Goal: Task Accomplishment & Management: Manage account settings

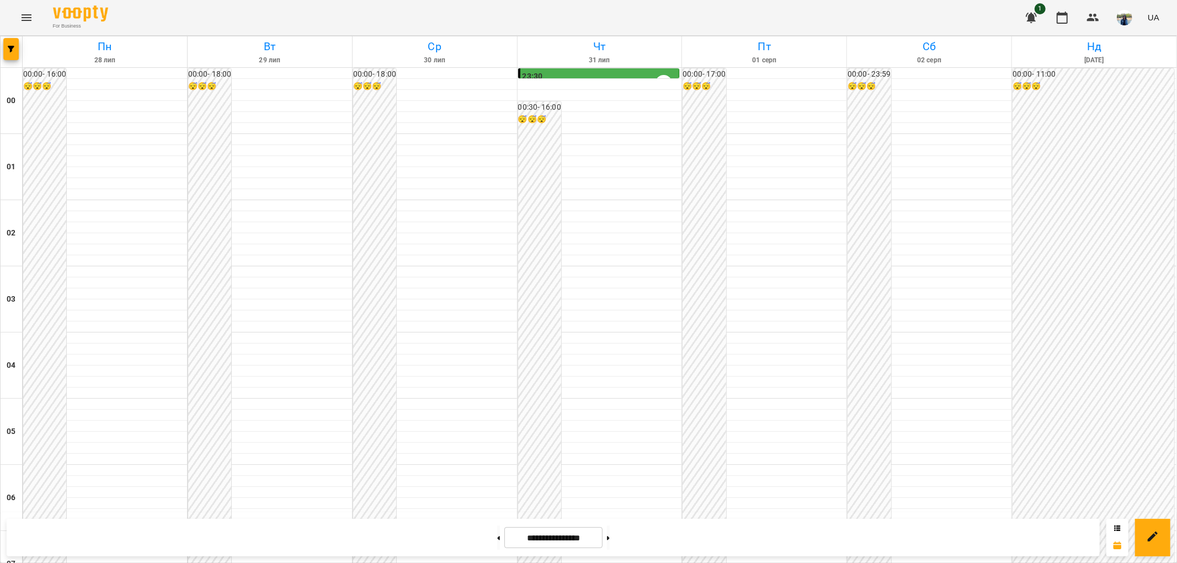
scroll to position [1143, 0]
click at [610, 539] on button at bounding box center [608, 538] width 3 height 24
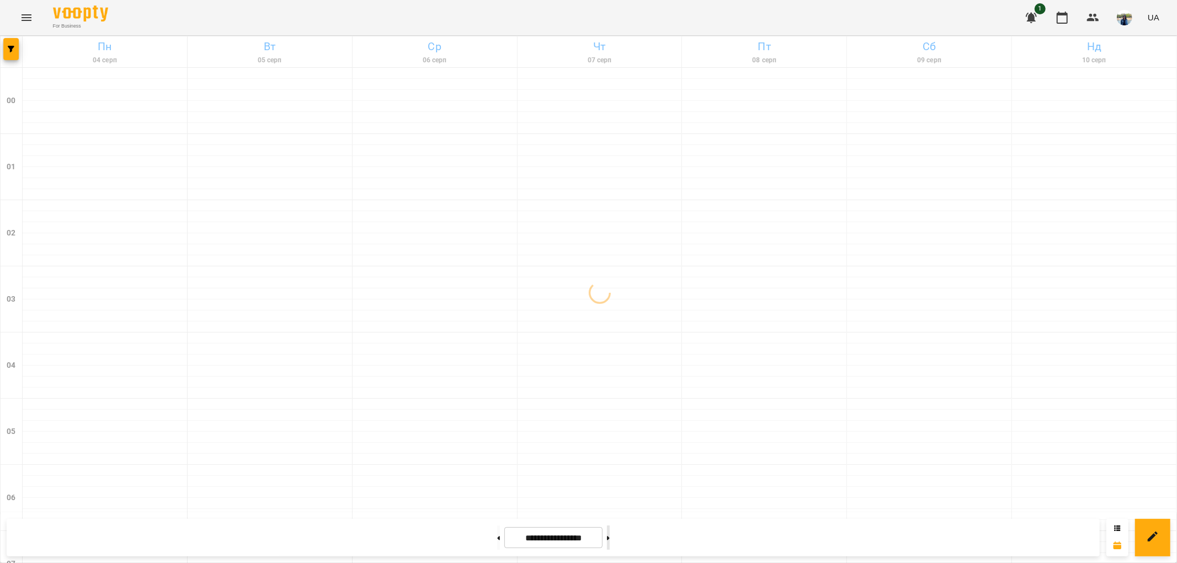
click at [610, 540] on button at bounding box center [608, 538] width 3 height 24
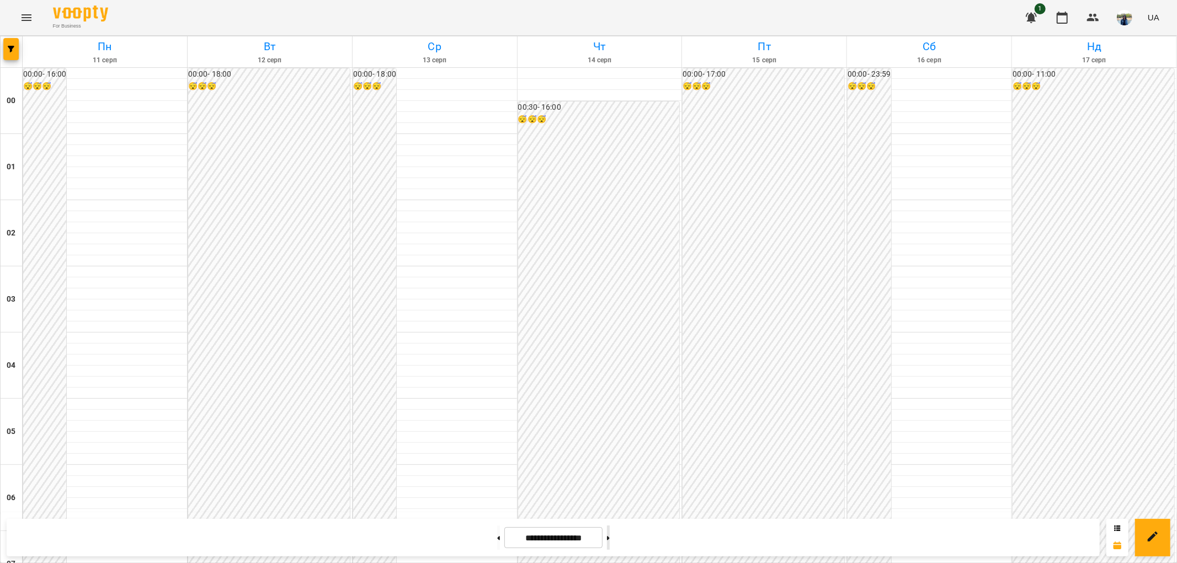
click at [610, 540] on button at bounding box center [608, 538] width 3 height 24
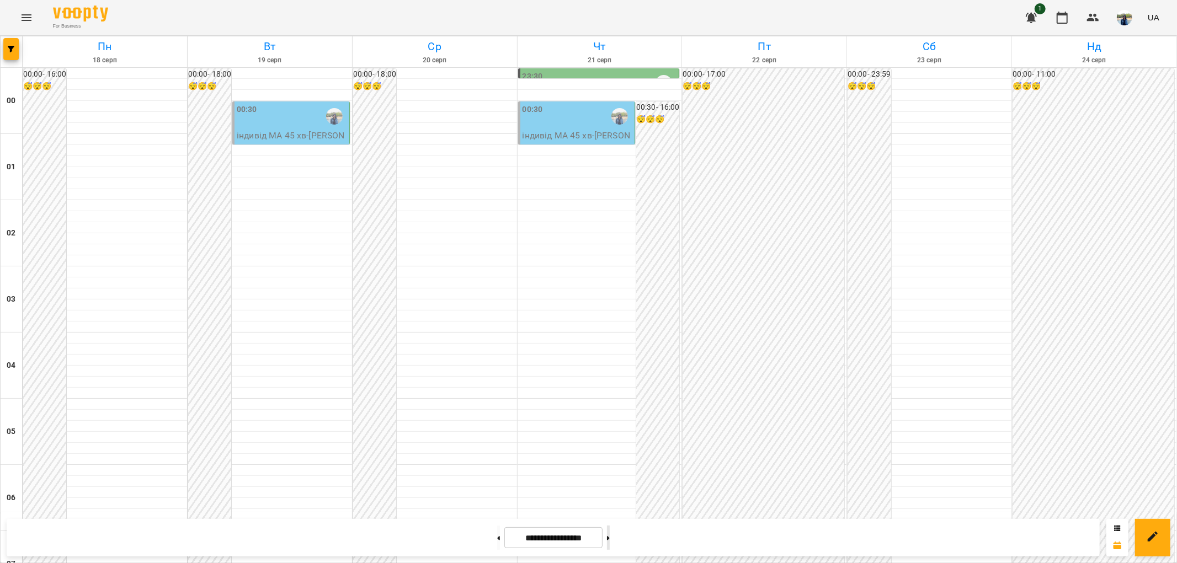
click at [610, 541] on button at bounding box center [608, 538] width 3 height 24
click at [610, 536] on icon at bounding box center [608, 538] width 3 height 4
type input "**********"
click at [610, 536] on icon at bounding box center [608, 538] width 3 height 4
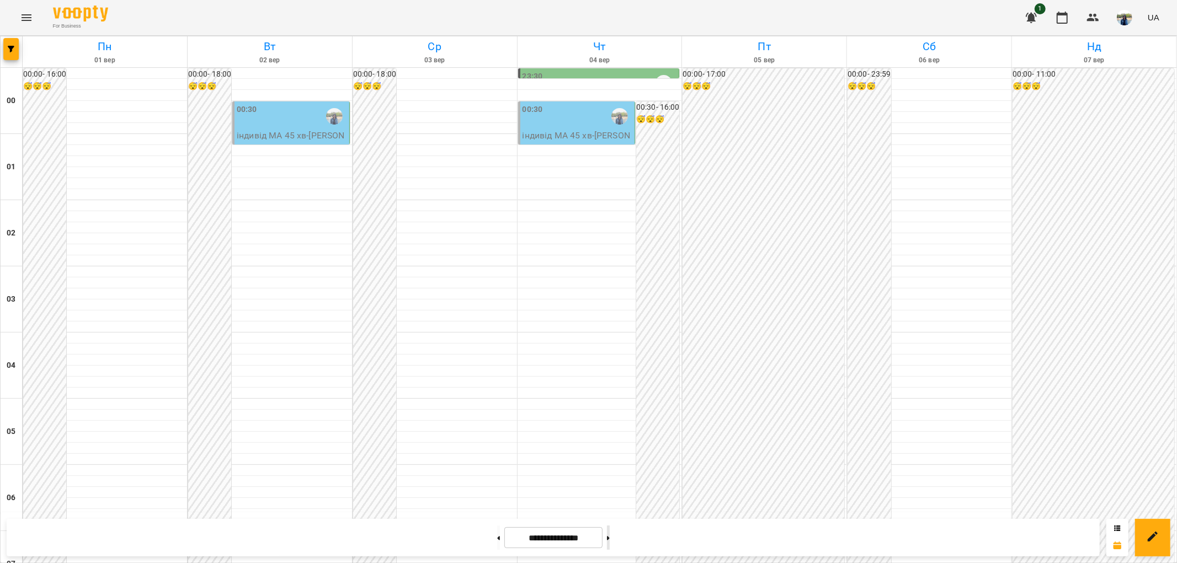
type input "**********"
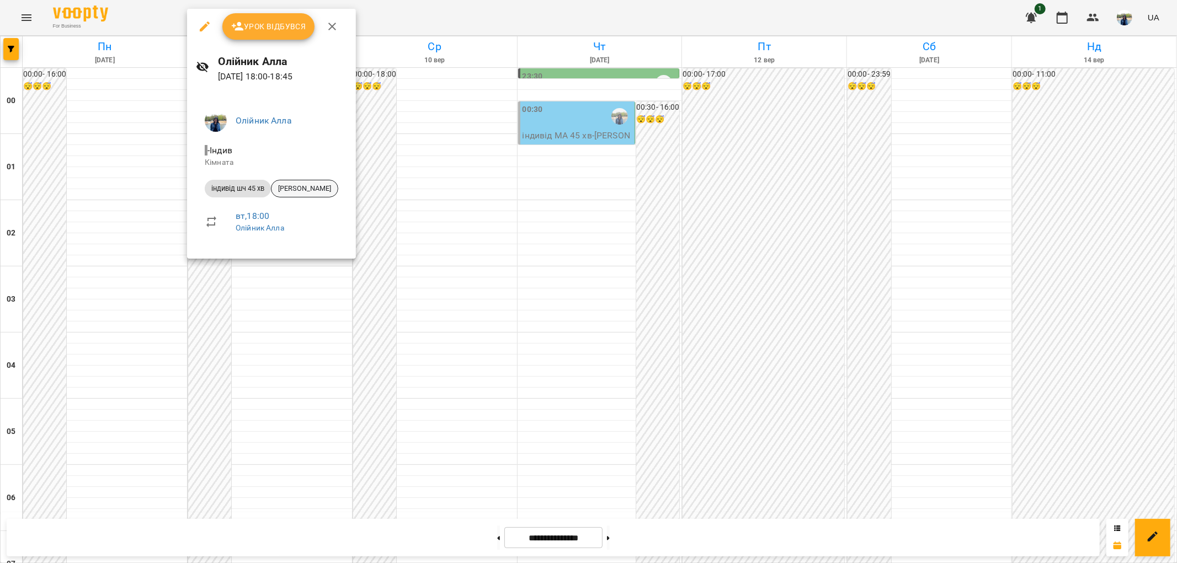
click at [315, 187] on span "[PERSON_NAME]" at bounding box center [305, 189] width 66 height 10
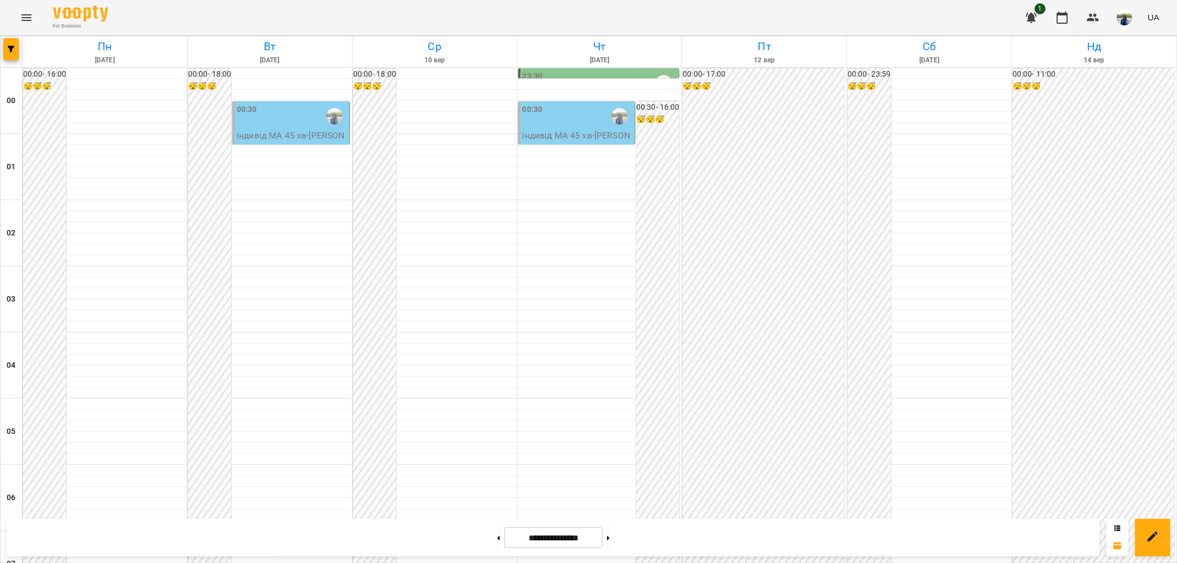
scroll to position [674, 0]
